Goal: Task Accomplishment & Management: Manage account settings

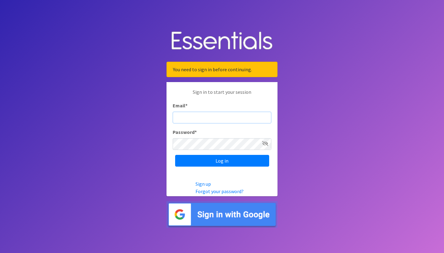
type input "vL2PGBDVYGyc6vxgbgLz"
click at [222, 160] on input "Log in" at bounding box center [222, 161] width 94 height 12
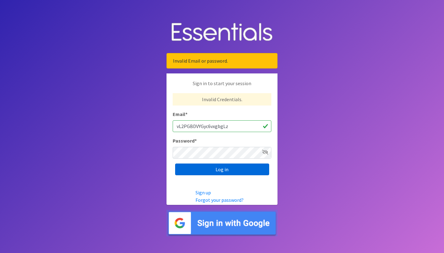
click at [228, 171] on input "Log in" at bounding box center [222, 169] width 94 height 12
click at [219, 171] on input "Log in" at bounding box center [222, 169] width 94 height 12
click at [230, 168] on input "Log in" at bounding box center [222, 169] width 94 height 12
click at [333, 126] on body "Invalid Email or password. Sign in to start your session Invalid Credentials. E…" at bounding box center [222, 126] width 444 height 253
click at [264, 153] on icon at bounding box center [265, 152] width 6 height 5
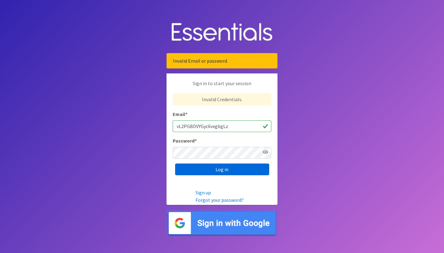
click at [233, 168] on input "Log in" at bounding box center [222, 169] width 94 height 12
click at [240, 124] on input "vL2PGBDVYGyc6vxgbgLz" at bounding box center [222, 126] width 99 height 12
type input "KristynWTramel@gmail.com"
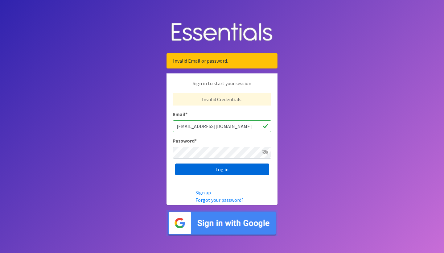
click at [216, 172] on input "Log in" at bounding box center [222, 169] width 94 height 12
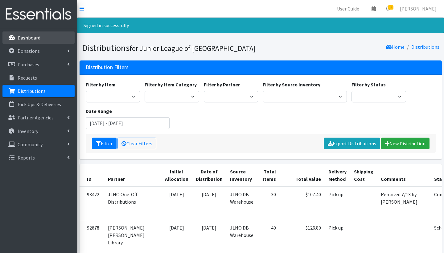
click at [29, 41] on link "Dashboard" at bounding box center [38, 37] width 72 height 12
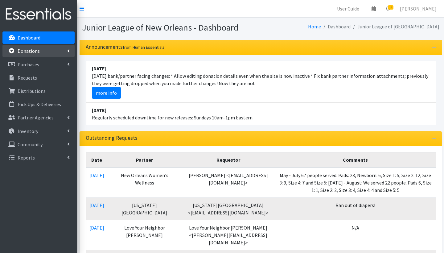
click at [40, 52] on link "Donations" at bounding box center [38, 51] width 72 height 12
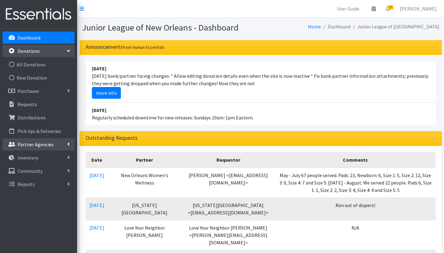
click at [35, 145] on p "Partner Agencies" at bounding box center [36, 144] width 36 height 6
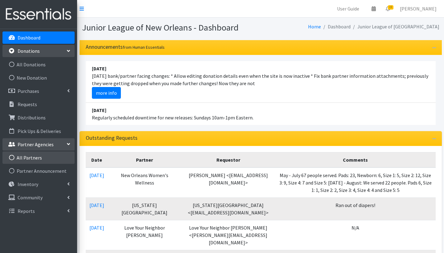
click at [32, 158] on link "All Partners" at bounding box center [38, 157] width 72 height 12
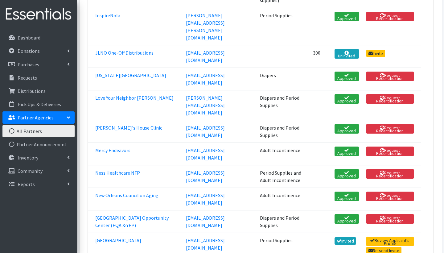
scroll to position [344, 0]
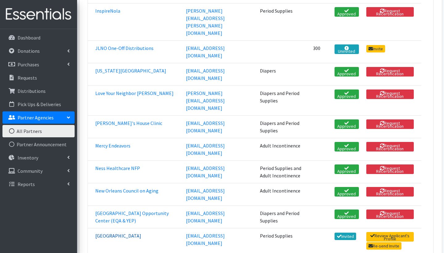
click at [141, 233] on link "[GEOGRAPHIC_DATA]" at bounding box center [118, 236] width 46 height 6
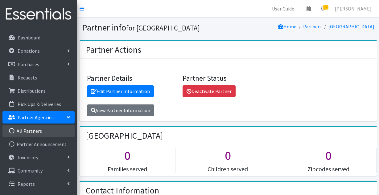
click at [35, 131] on link "All Partners" at bounding box center [38, 131] width 72 height 12
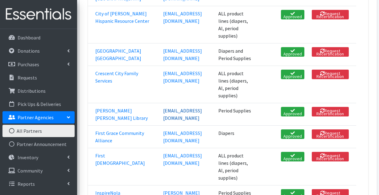
scroll to position [191, 0]
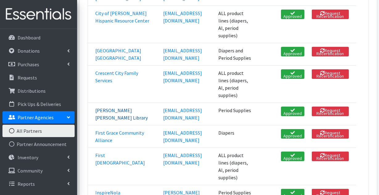
click at [107, 121] on link "[PERSON_NAME] [PERSON_NAME] Library" at bounding box center [121, 114] width 52 height 14
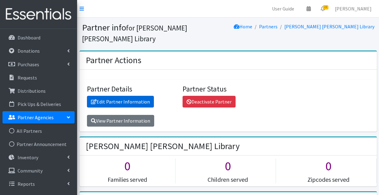
click at [134, 100] on link "Edit Partner Information" at bounding box center [120, 102] width 67 height 12
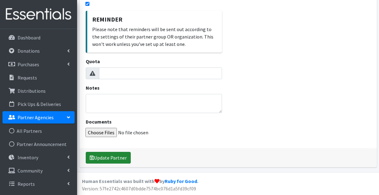
scroll to position [178, 0]
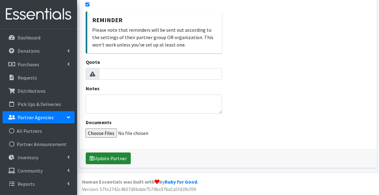
click at [118, 157] on button "Update Partner" at bounding box center [108, 159] width 45 height 12
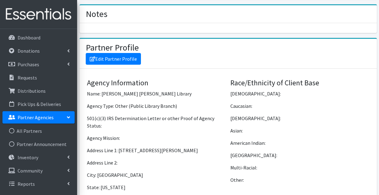
scroll to position [308, 0]
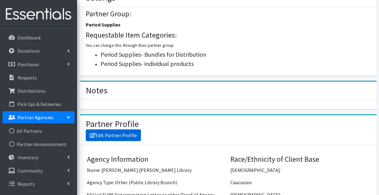
click at [110, 134] on link "Edit Partner Profile" at bounding box center [113, 136] width 55 height 12
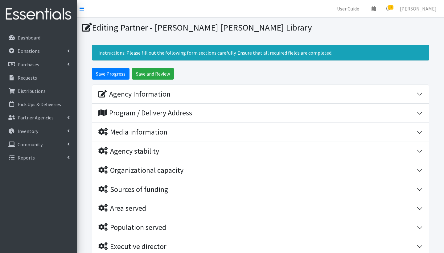
click at [233, 95] on div "Agency Information" at bounding box center [257, 94] width 318 height 9
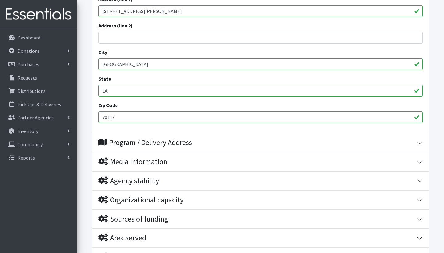
scroll to position [257, 0]
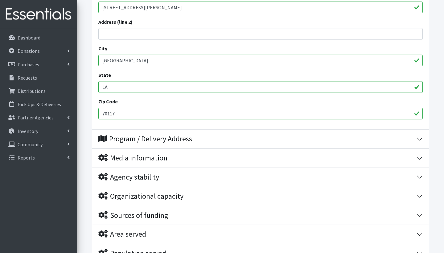
click at [226, 139] on div "Program / Delivery Address" at bounding box center [257, 138] width 318 height 9
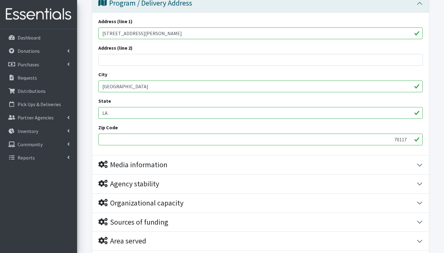
scroll to position [396, 0]
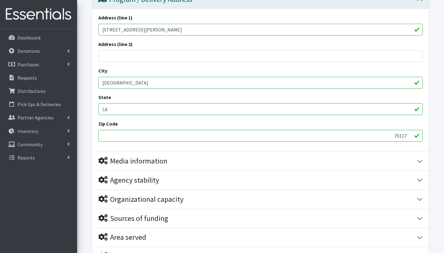
click at [222, 164] on div "Media information" at bounding box center [257, 161] width 318 height 9
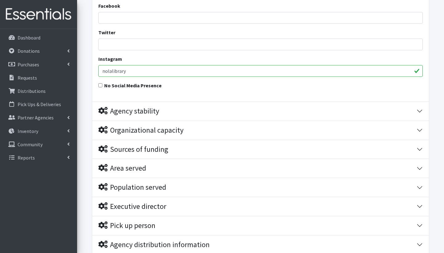
scroll to position [601, 0]
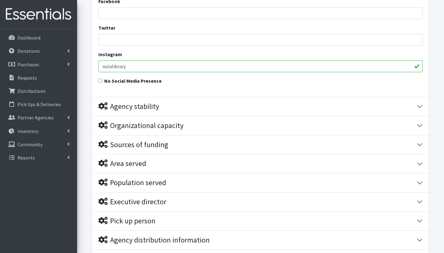
click at [194, 107] on div "Agency stability" at bounding box center [257, 106] width 318 height 9
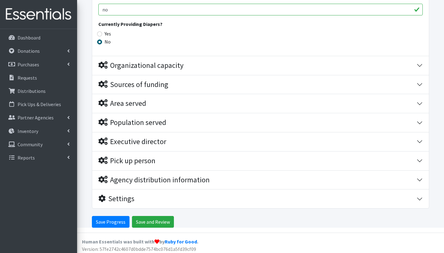
scroll to position [993, 0]
click at [227, 141] on div "Executive director" at bounding box center [257, 142] width 318 height 9
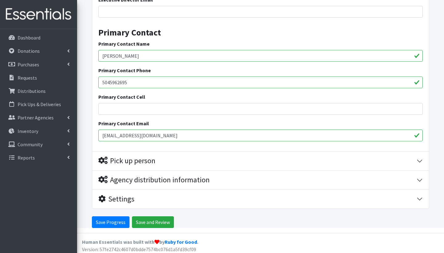
scroll to position [1206, 0]
click at [203, 160] on div "Pick up person" at bounding box center [257, 161] width 318 height 9
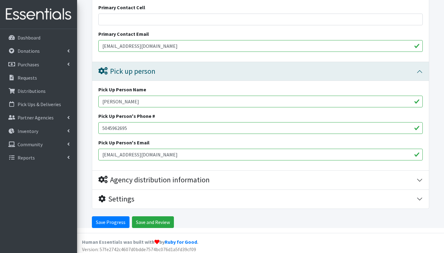
scroll to position [1296, 0]
click at [110, 195] on input "Save Progress" at bounding box center [111, 223] width 38 height 12
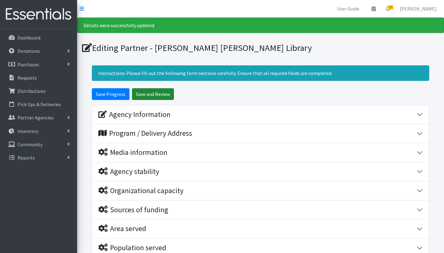
click at [159, 94] on input "Save and Review" at bounding box center [153, 94] width 42 height 12
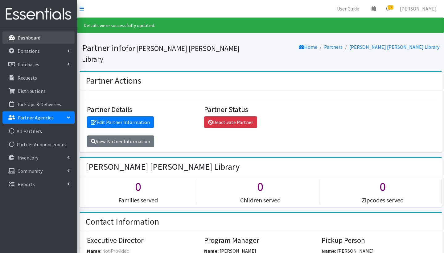
click at [42, 40] on link "Dashboard" at bounding box center [38, 37] width 72 height 12
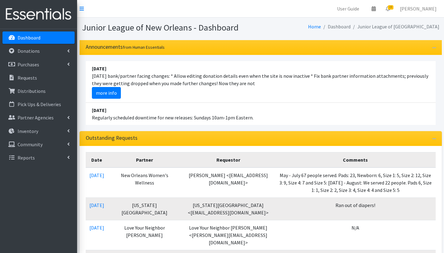
scroll to position [3, 0]
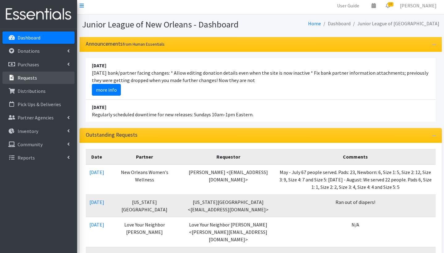
click at [41, 83] on link "Requests" at bounding box center [38, 78] width 72 height 12
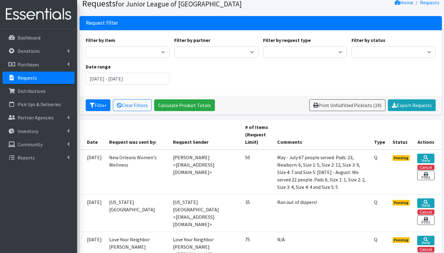
scroll to position [25, 0]
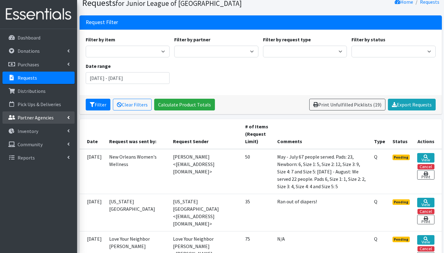
click at [37, 119] on p "Partner Agencies" at bounding box center [36, 117] width 36 height 6
click at [31, 132] on link "All Partners" at bounding box center [38, 131] width 72 height 12
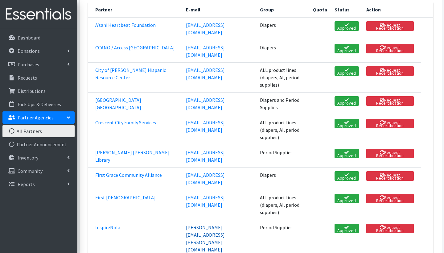
scroll to position [128, 0]
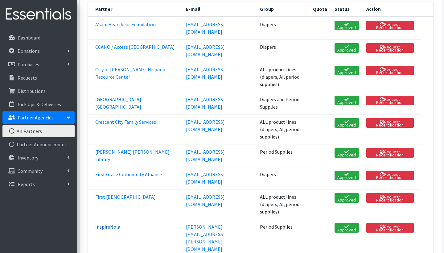
click at [110, 224] on link "InspireNola" at bounding box center [107, 227] width 25 height 6
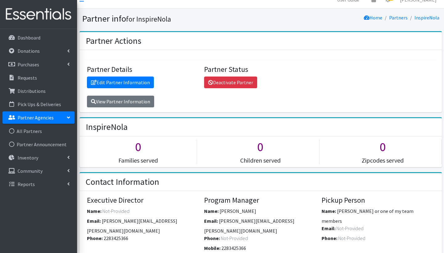
scroll to position [10, 0]
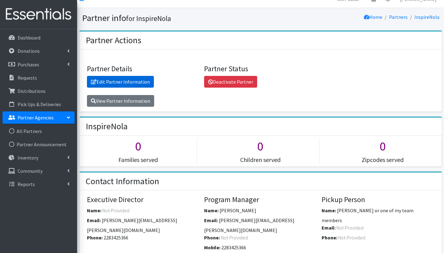
click at [141, 83] on link "Edit Partner Information" at bounding box center [120, 82] width 67 height 12
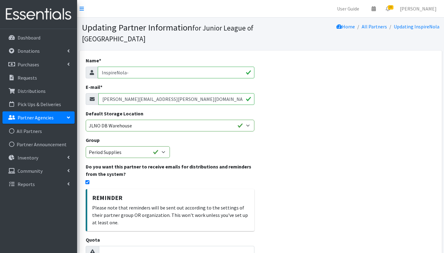
click at [149, 72] on input "InspireNola-" at bounding box center [176, 73] width 157 height 12
paste input "McDonogh 35"
type input "InspireNola-McDonogh 35"
drag, startPoint x: 197, startPoint y: 98, endPoint x: 100, endPoint y: 96, distance: 97.2
click at [127, 98] on input "E-mail *" at bounding box center [176, 99] width 156 height 12
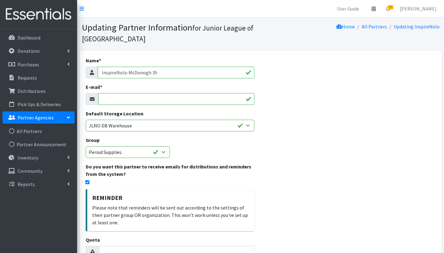
paste input "Desiree.Narcisse-Anderson@inspirenolaschools.org"
type input "Desiree.Narcisse-Anderson@inspirenolaschools.org"
click at [305, 154] on div "Name * InspireNola-McDonogh 35 E-mail * Desiree.Narcisse-Anderson@inspirenolasc…" at bounding box center [261, 198] width 362 height 295
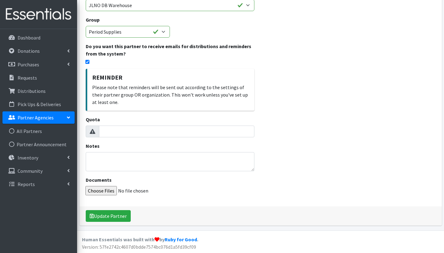
scroll to position [120, 0]
click at [111, 212] on button "Update Partner" at bounding box center [108, 216] width 45 height 12
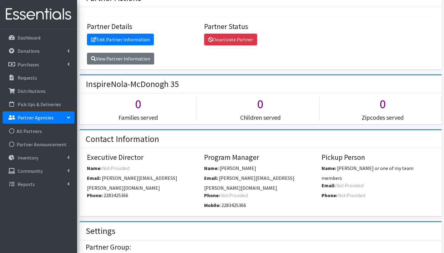
scroll to position [70, 0]
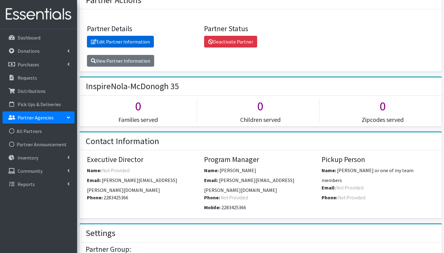
click at [132, 40] on link "Edit Partner Information" at bounding box center [120, 42] width 67 height 12
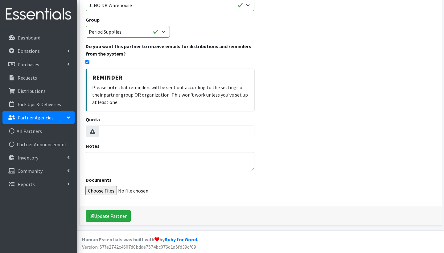
scroll to position [120, 0]
click at [104, 216] on button "Update Partner" at bounding box center [108, 216] width 45 height 12
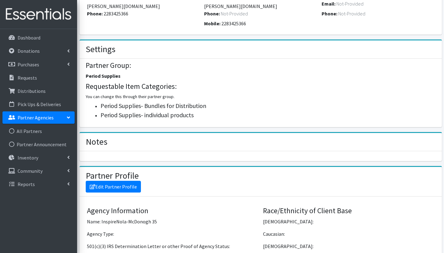
scroll to position [289, 0]
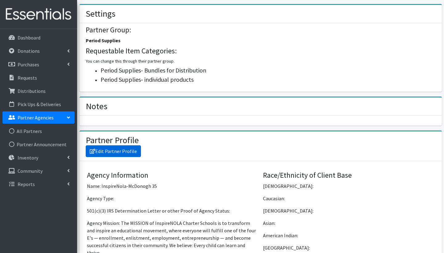
click at [117, 145] on link "Edit Partner Profile" at bounding box center [113, 151] width 55 height 12
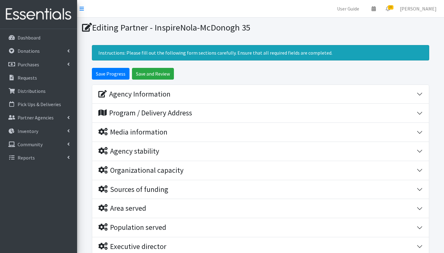
click at [161, 90] on div "Agency Information" at bounding box center [134, 94] width 72 height 9
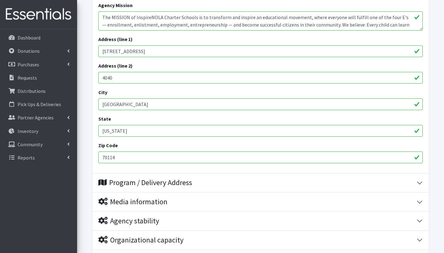
scroll to position [214, 0]
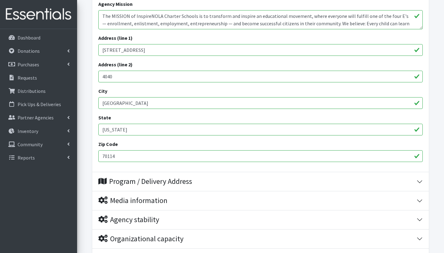
click at [183, 178] on div "Program / Delivery Address" at bounding box center [145, 181] width 94 height 9
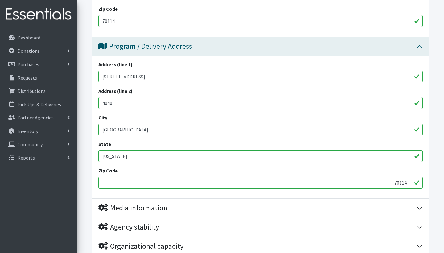
scroll to position [406, 0]
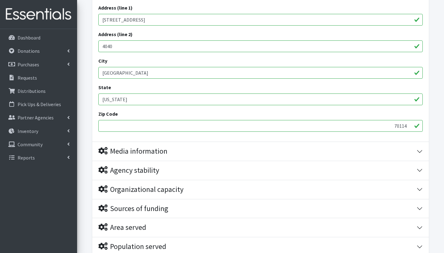
click at [166, 152] on div "Media information" at bounding box center [132, 151] width 69 height 9
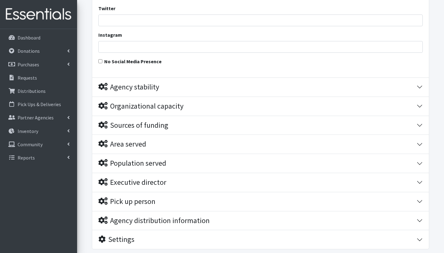
scroll to position [621, 0]
click at [138, 178] on div "Executive director" at bounding box center [132, 181] width 68 height 9
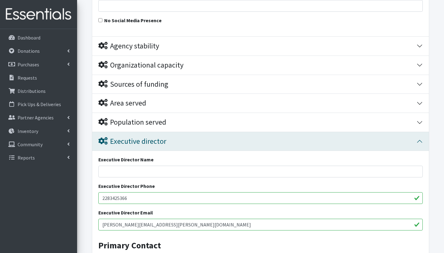
scroll to position [663, 0]
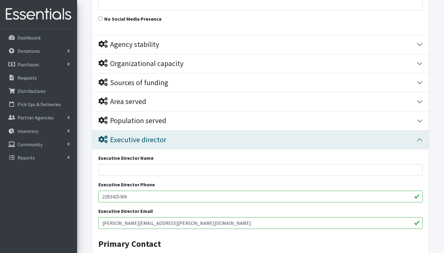
drag, startPoint x: 197, startPoint y: 221, endPoint x: 82, endPoint y: 223, distance: 115.1
click at [163, 222] on input "Executive Director Email" at bounding box center [260, 223] width 325 height 12
paste input "Desiree.Narcisse-Anderson@inspirenolaschools.org"
type input "Desiree.Narcisse-Anderson@inspirenolaschools.org"
paste input "Desiree N. Anderson, RN"
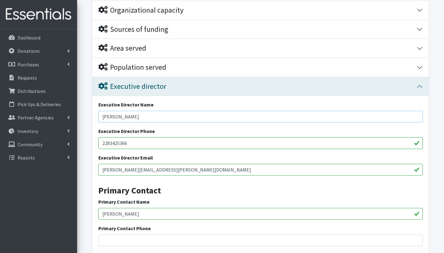
scroll to position [737, 0]
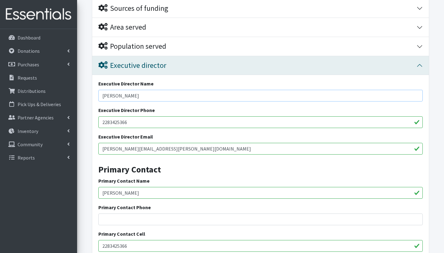
type input "Desiree N. Anderson, RN"
drag, startPoint x: 147, startPoint y: 191, endPoint x: 86, endPoint y: 192, distance: 60.5
type input "\"
click at [118, 189] on input "Primary Contact Name" at bounding box center [260, 193] width 325 height 12
paste input "Desiree N. Anderson, RN"
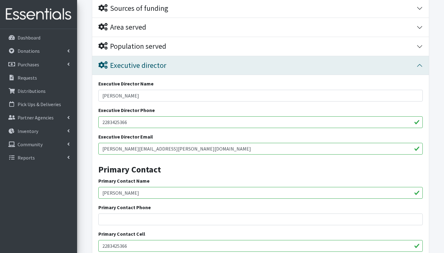
type input "Desiree N. Anderson, RN"
drag, startPoint x: 221, startPoint y: 147, endPoint x: 95, endPoint y: 147, distance: 126.5
click at [95, 147] on div "Executive Director Name Desiree N. Anderson, RN Executive Director Phone 228342…" at bounding box center [260, 181] width 337 height 213
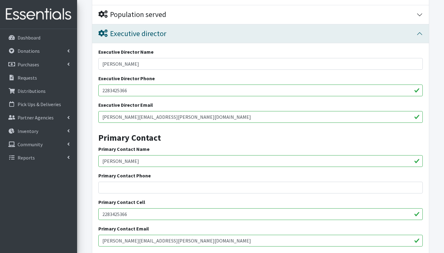
scroll to position [776, 0]
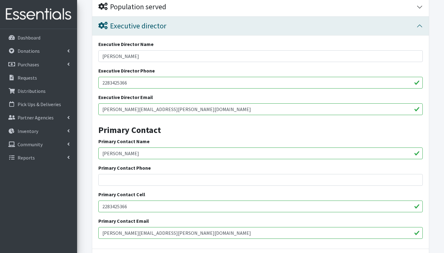
drag, startPoint x: 208, startPoint y: 231, endPoint x: 77, endPoint y: 234, distance: 130.5
drag, startPoint x: 198, startPoint y: 229, endPoint x: 90, endPoint y: 228, distance: 108.3
click at [110, 229] on input "Primary Contact Email" at bounding box center [260, 233] width 325 height 12
paste input "Desiree.Narcisse-Anderson@inspirenolaschools.org"
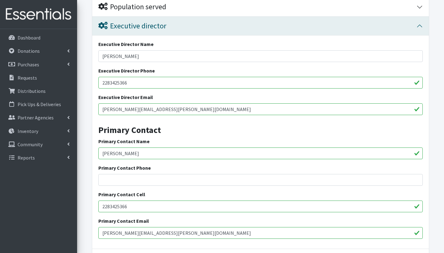
type input "Desiree.Narcisse-Anderson@inspirenolaschools.org"
click at [122, 175] on input "Primary Contact Phone" at bounding box center [260, 180] width 325 height 12
paste input "(504) 766-6079"
type input "(504) 766-6079"
drag, startPoint x: 136, startPoint y: 80, endPoint x: 72, endPoint y: 80, distance: 64.5
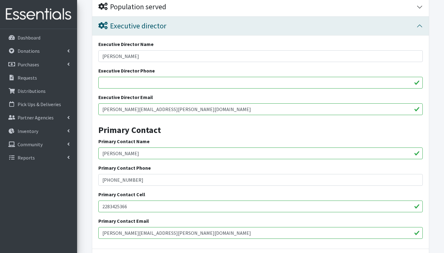
click at [109, 79] on input "Executive Director Phone" at bounding box center [260, 83] width 325 height 12
paste input "(504) 766-6079"
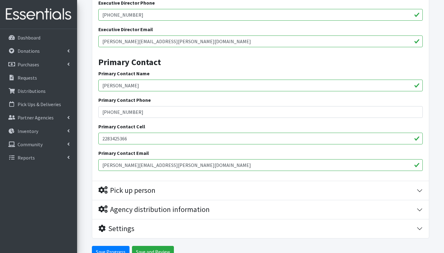
scroll to position [871, 0]
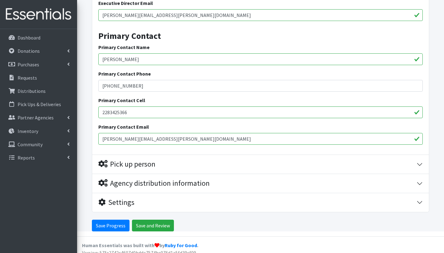
type input "(504) 766-6079"
click at [144, 162] on div "Pick up person" at bounding box center [126, 164] width 57 height 9
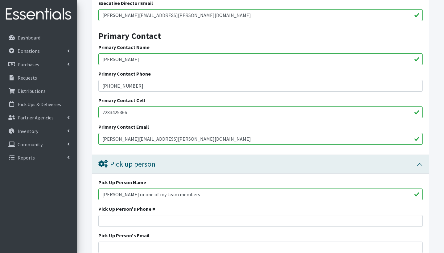
drag, startPoint x: 140, startPoint y: 191, endPoint x: 75, endPoint y: 192, distance: 64.8
type input "\ or one of my team members"
click at [171, 192] on input "\ or one of my team members" at bounding box center [260, 194] width 325 height 12
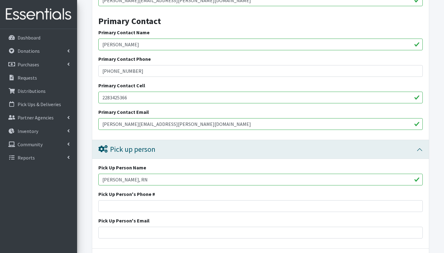
scroll to position [886, 0]
type input "Desiree N Anderson, RN"
drag, startPoint x: 213, startPoint y: 121, endPoint x: 93, endPoint y: 120, distance: 120.3
click at [93, 120] on div "Executive Director Name Desiree N. Anderson, RN Executive Director Phone (504) …" at bounding box center [260, 32] width 337 height 213
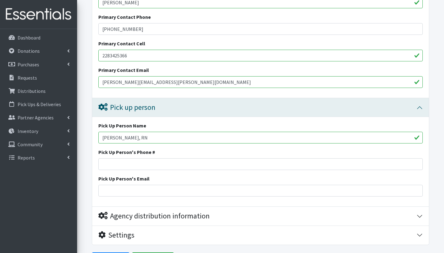
scroll to position [931, 0]
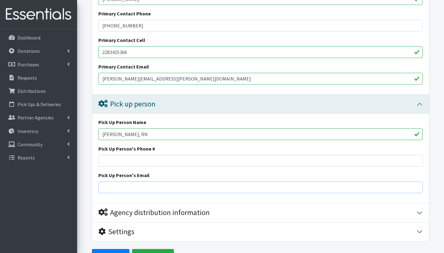
paste input "Desiree.Narcisse-Anderson@inspirenolaschools.org"
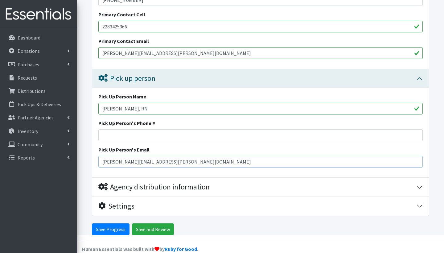
scroll to position [957, 0]
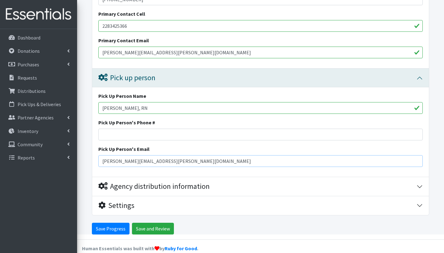
type input "Desiree.Narcisse-Anderson@inspirenolaschools.org"
click at [163, 182] on div "Agency distribution information" at bounding box center [153, 186] width 111 height 9
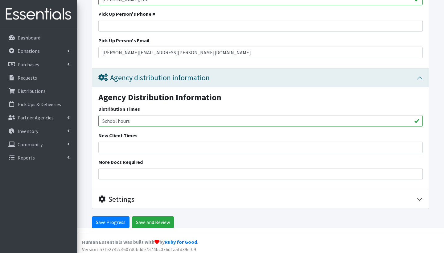
scroll to position [1065, 0]
click at [152, 219] on input "Save and Review" at bounding box center [153, 223] width 42 height 12
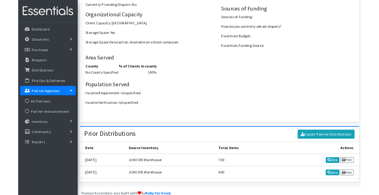
scroll to position [917, 0]
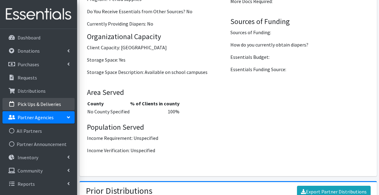
click at [36, 106] on p "Pick Ups & Deliveries" at bounding box center [39, 104] width 43 height 6
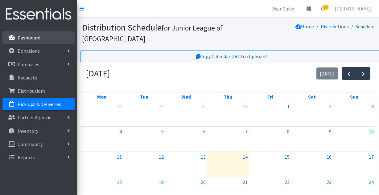
click at [35, 38] on p "Dashboard" at bounding box center [29, 38] width 23 height 6
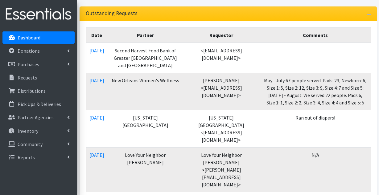
scroll to position [142, 0]
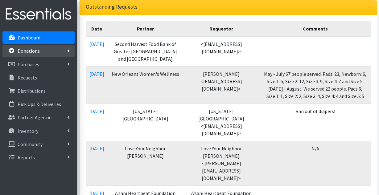
click at [48, 53] on link "Donations" at bounding box center [38, 51] width 72 height 12
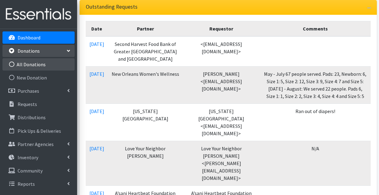
click at [46, 67] on link "All Donations" at bounding box center [38, 64] width 72 height 12
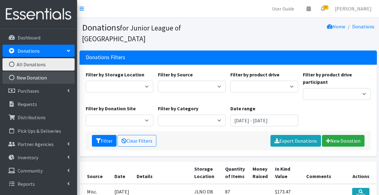
click at [40, 80] on link "New Donation" at bounding box center [38, 78] width 72 height 12
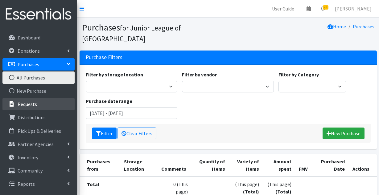
click at [36, 104] on p "Requests" at bounding box center [27, 104] width 19 height 6
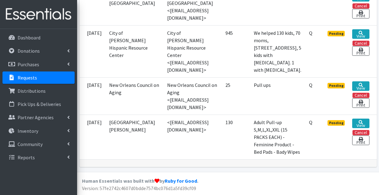
scroll to position [1261, 0]
